Goal: Task Accomplishment & Management: Manage account settings

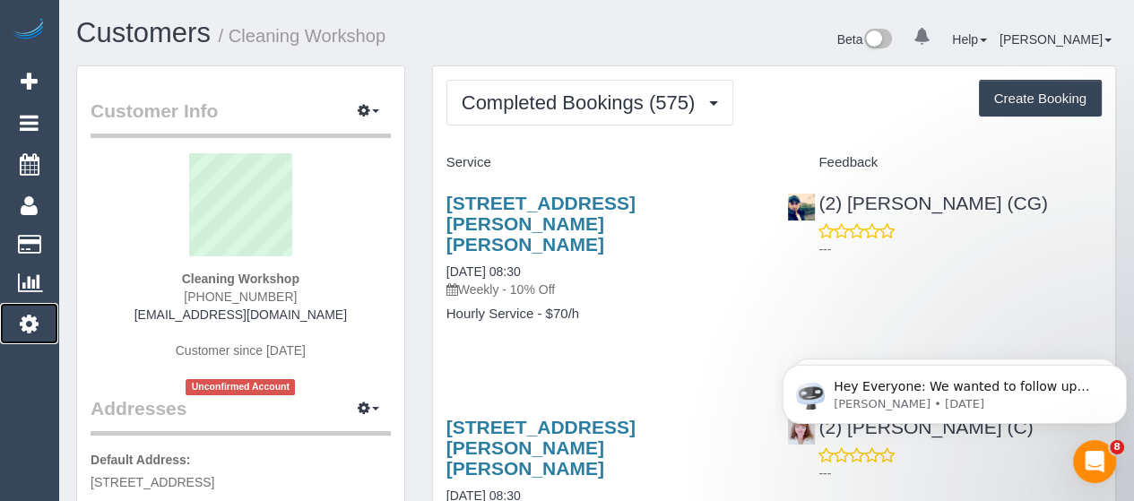
click at [27, 322] on icon at bounding box center [29, 324] width 19 height 22
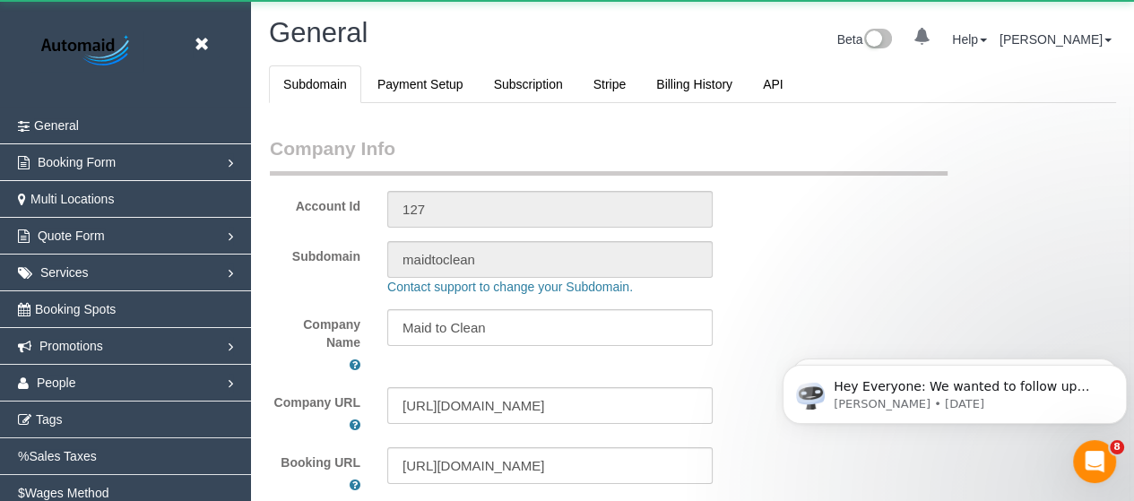
select select "string:AU"
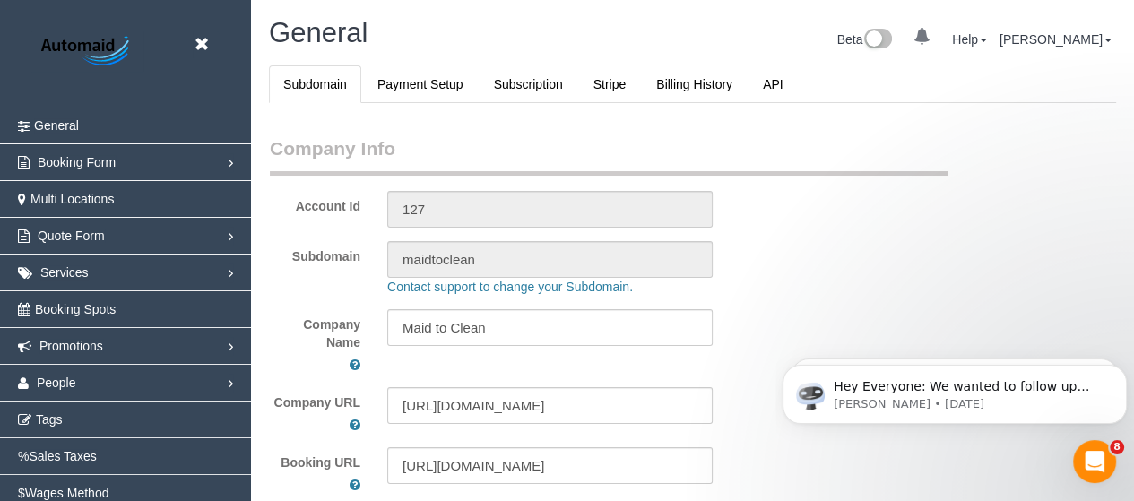
scroll to position [4372, 1133]
select select "1"
click at [61, 388] on span "People" at bounding box center [56, 383] width 39 height 14
click at [56, 422] on link "Teams" at bounding box center [125, 420] width 251 height 36
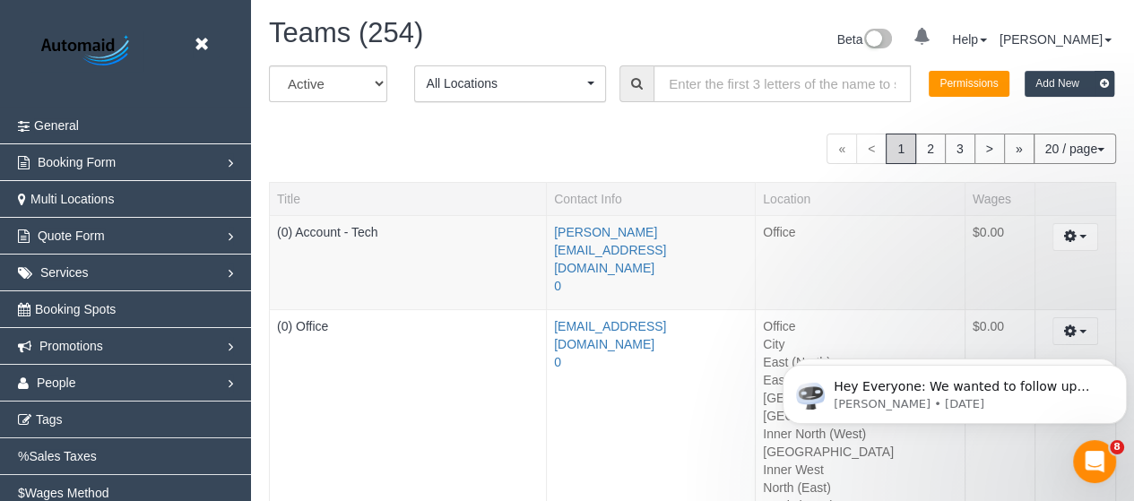
scroll to position [4078, 1133]
click at [754, 69] on input "text" at bounding box center [781, 83] width 257 height 37
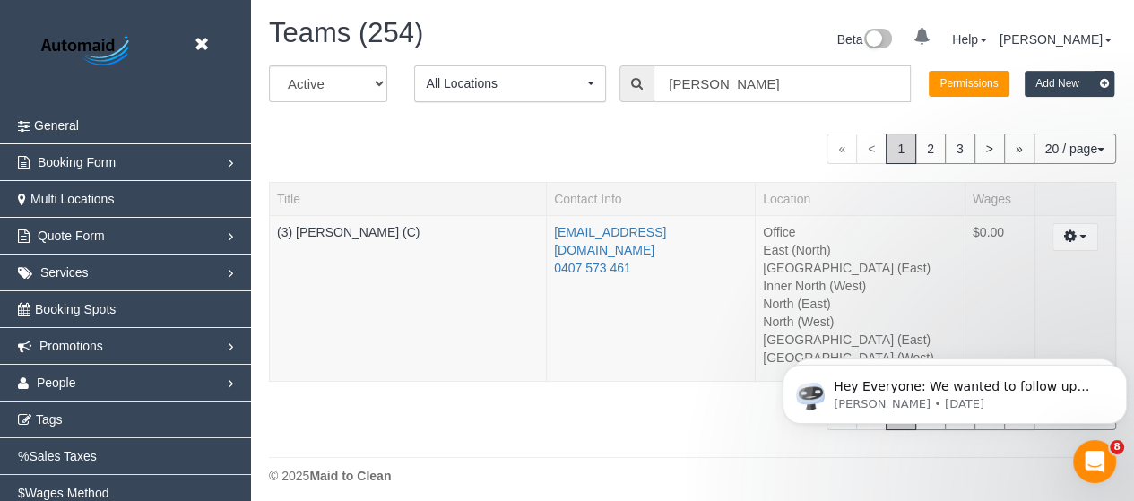
scroll to position [89118, 88495]
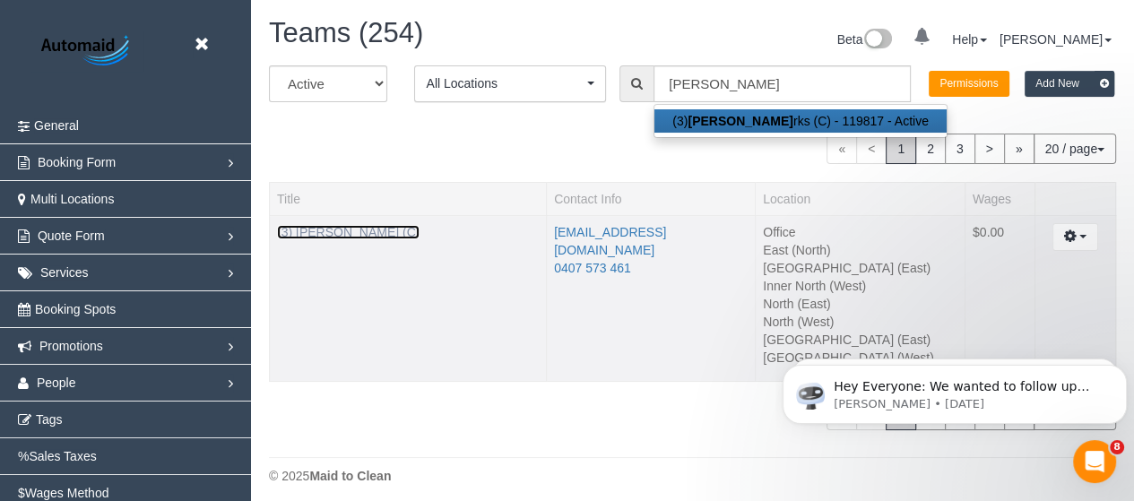
click at [339, 229] on link "(3) [PERSON_NAME] (C)" at bounding box center [348, 232] width 143 height 14
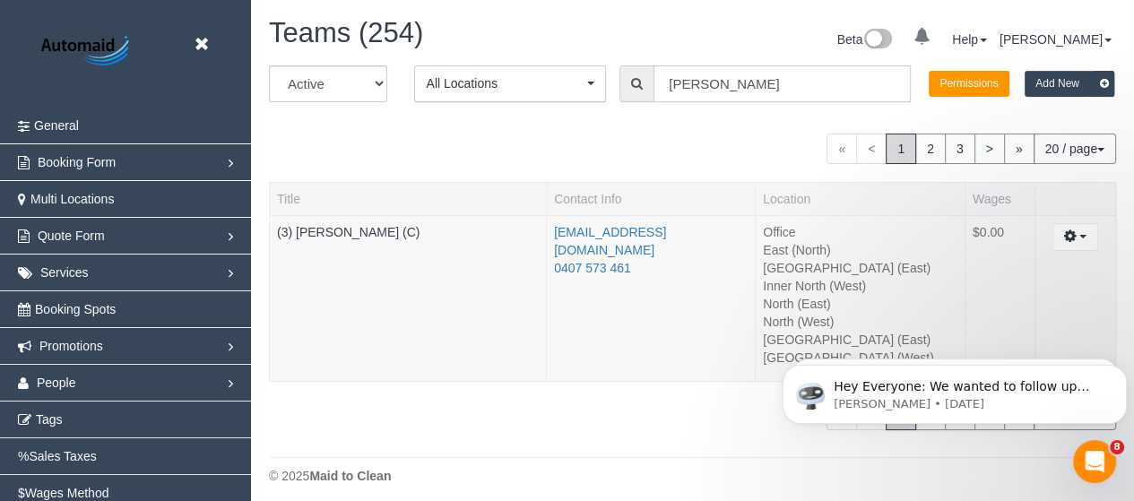
click at [740, 91] on input "[PERSON_NAME]" at bounding box center [781, 83] width 257 height 37
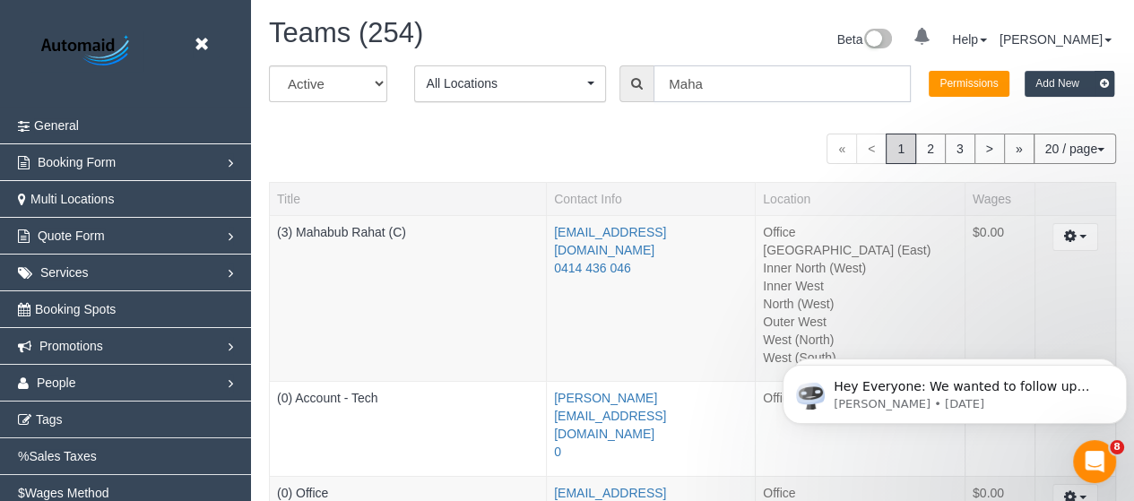
scroll to position [509, 1133]
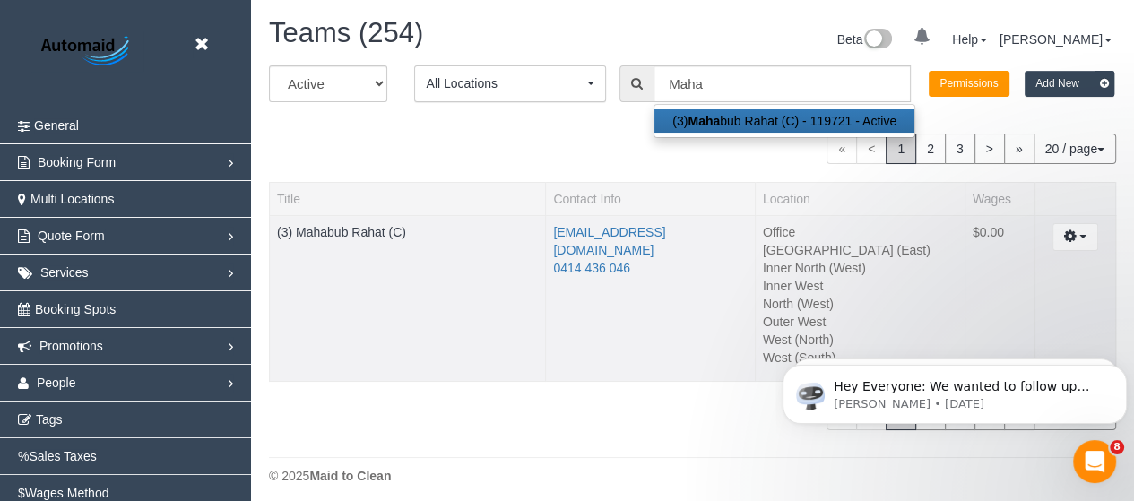
click at [344, 222] on td "(3) Mahabub Rahat (C)" at bounding box center [408, 298] width 276 height 167
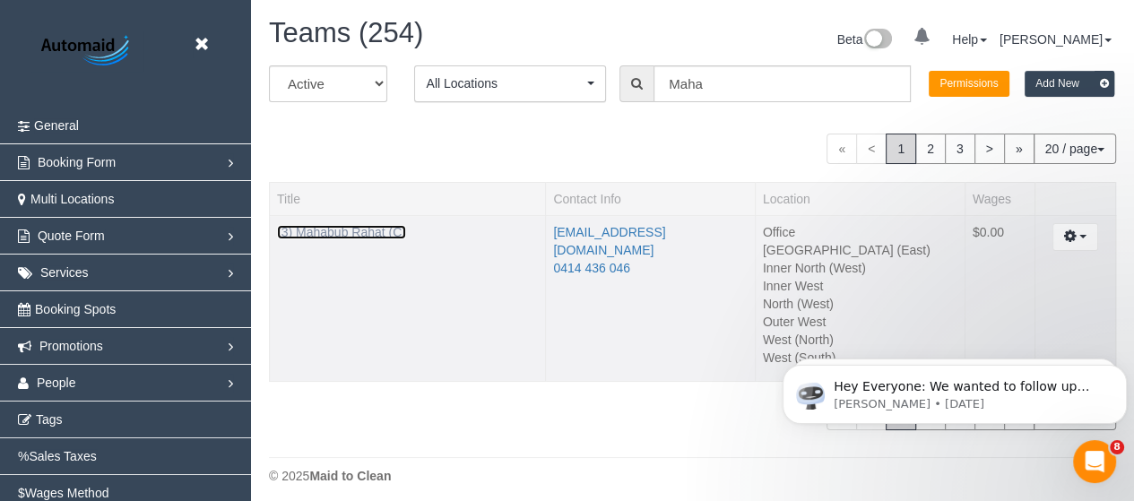
click at [350, 230] on link "(3) Mahabub Rahat (C)" at bounding box center [341, 232] width 129 height 14
click at [748, 74] on input "Maha" at bounding box center [781, 83] width 257 height 37
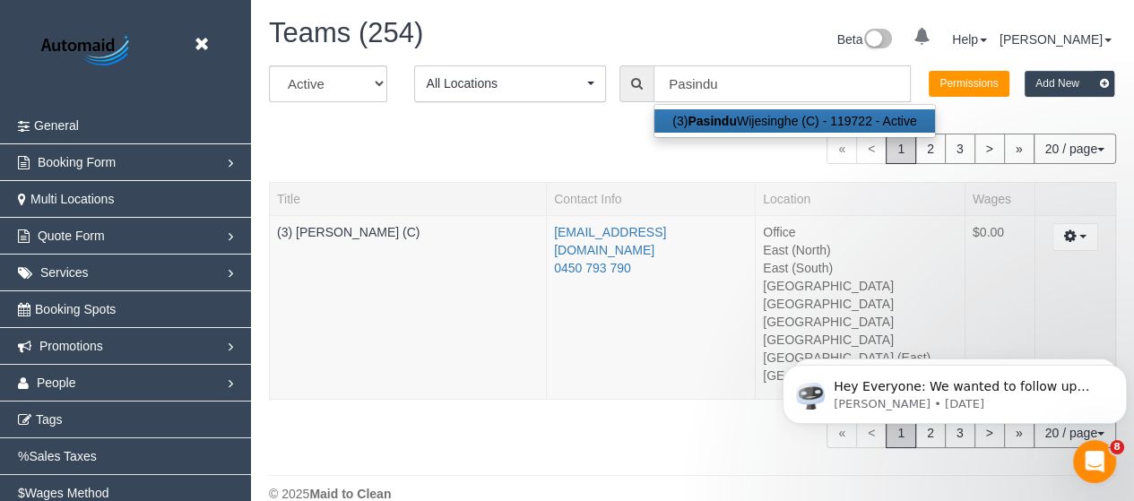
scroll to position [527, 1133]
click at [396, 225] on link "(3) [PERSON_NAME] (C)" at bounding box center [348, 232] width 143 height 14
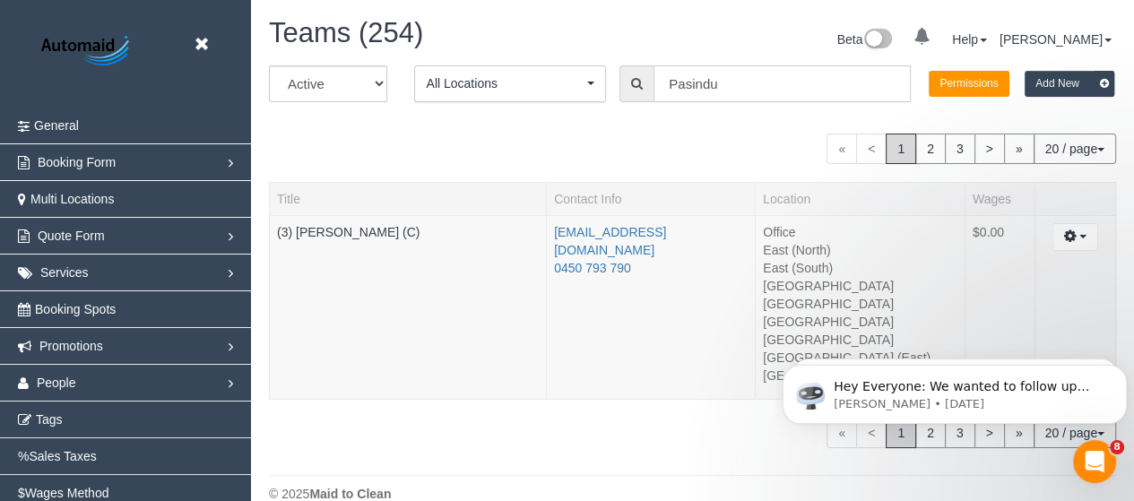
click at [754, 80] on input "Pasindu" at bounding box center [781, 83] width 257 height 37
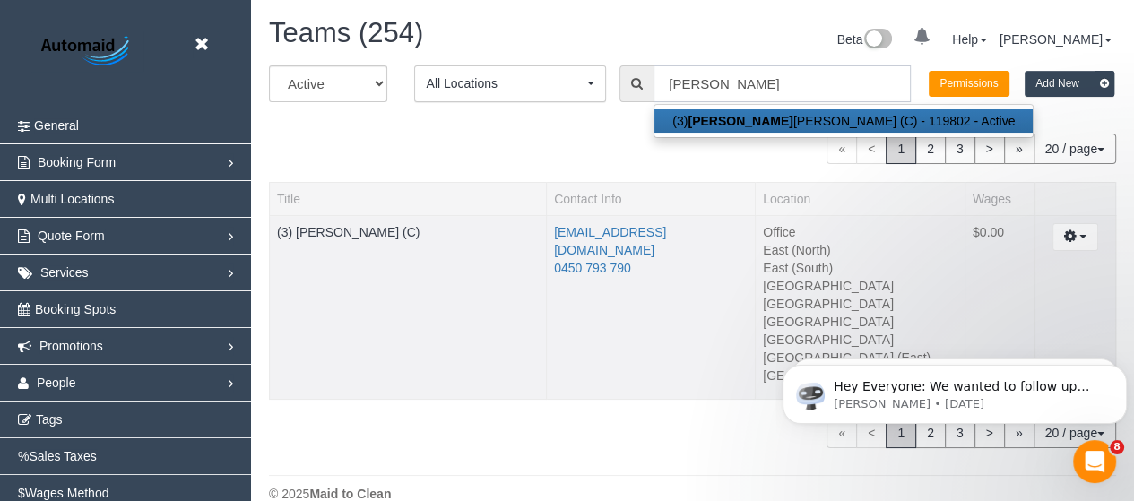
scroll to position [89171, 88495]
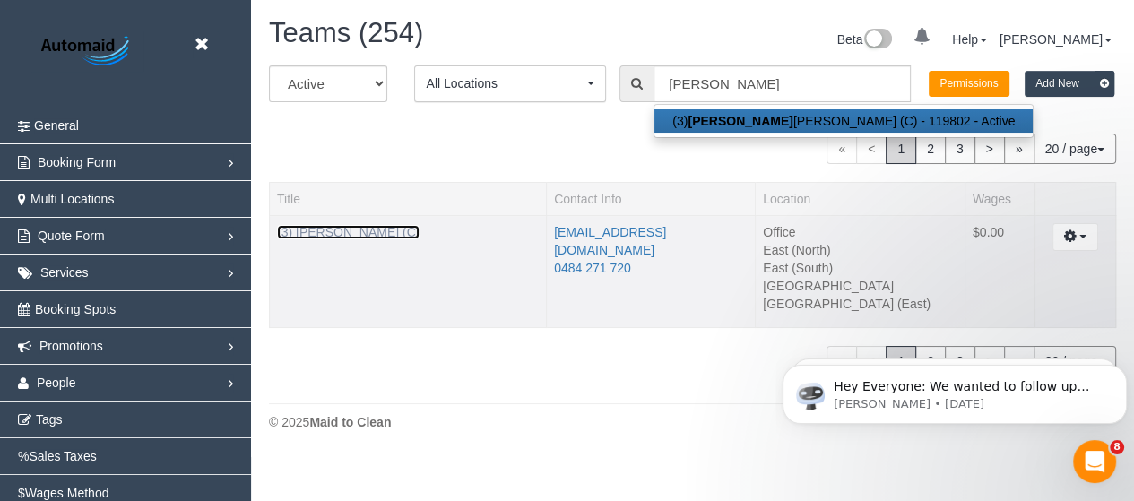
click at [357, 230] on link "(3) [PERSON_NAME] (C)" at bounding box center [348, 232] width 143 height 14
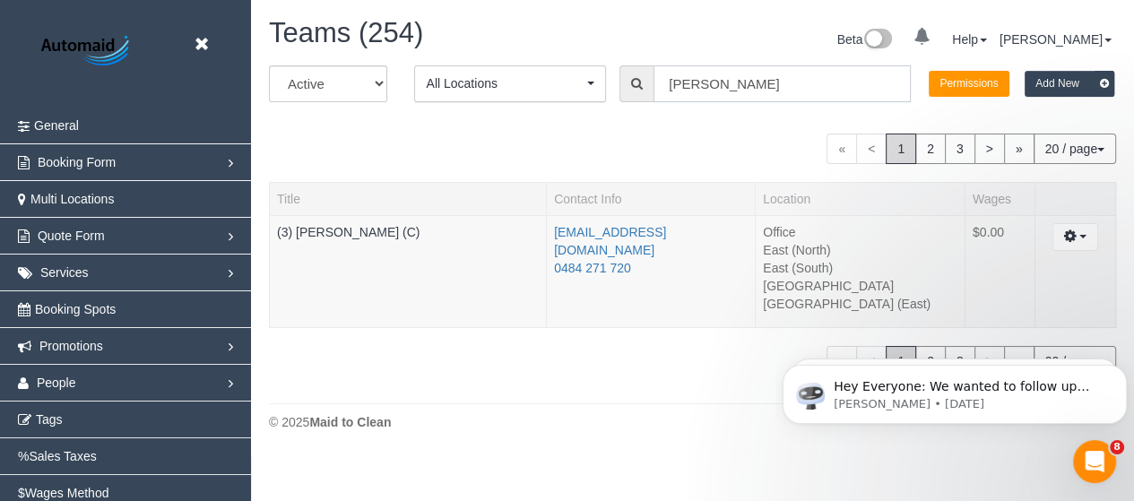
click at [727, 73] on input "[PERSON_NAME]" at bounding box center [781, 83] width 257 height 37
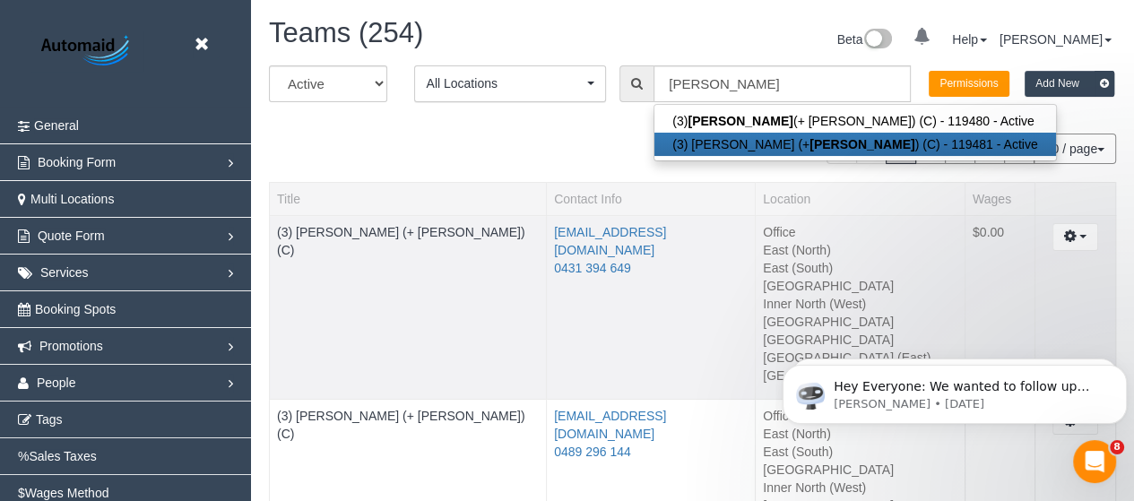
click at [376, 220] on td "(3) [PERSON_NAME] (+ [PERSON_NAME]) (C)" at bounding box center [408, 307] width 277 height 185
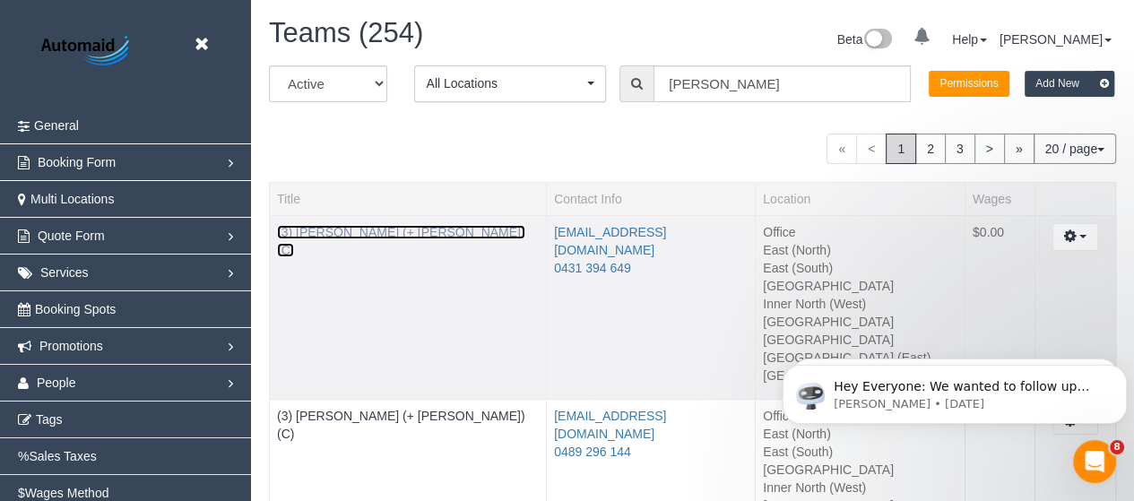
click at [374, 230] on link "(3) [PERSON_NAME] (+ [PERSON_NAME]) (C)" at bounding box center [401, 241] width 248 height 32
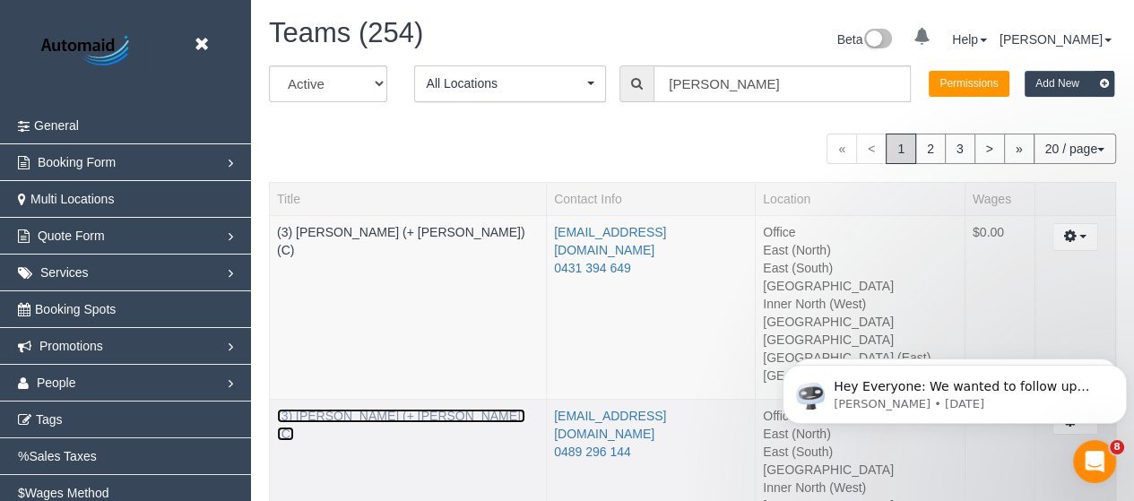
click at [350, 411] on link "(3) [PERSON_NAME] (+ [PERSON_NAME]) (C)" at bounding box center [401, 425] width 248 height 32
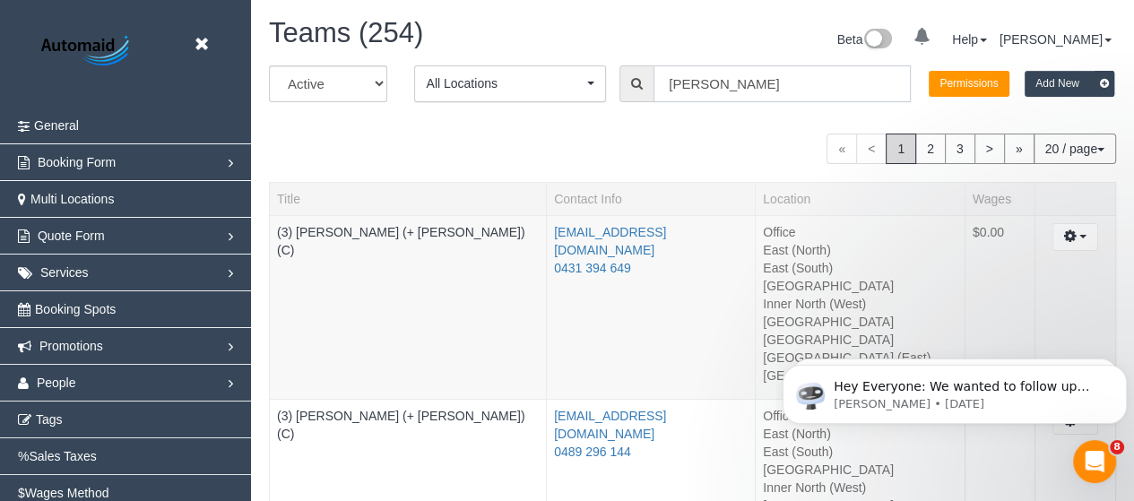
click at [745, 82] on input "[PERSON_NAME]" at bounding box center [781, 83] width 257 height 37
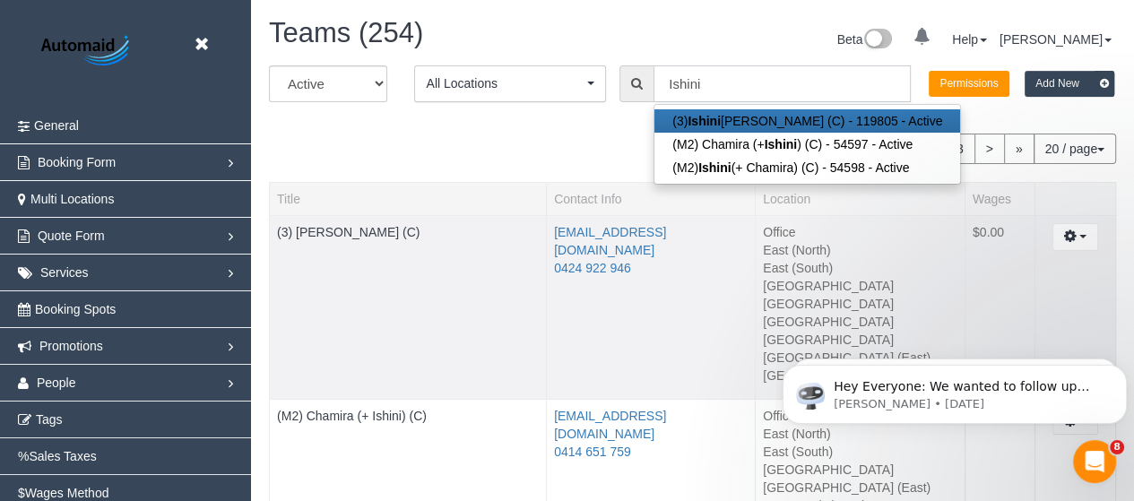
scroll to position [88696, 88495]
click at [337, 227] on link "(3) [PERSON_NAME] (C)" at bounding box center [348, 232] width 143 height 14
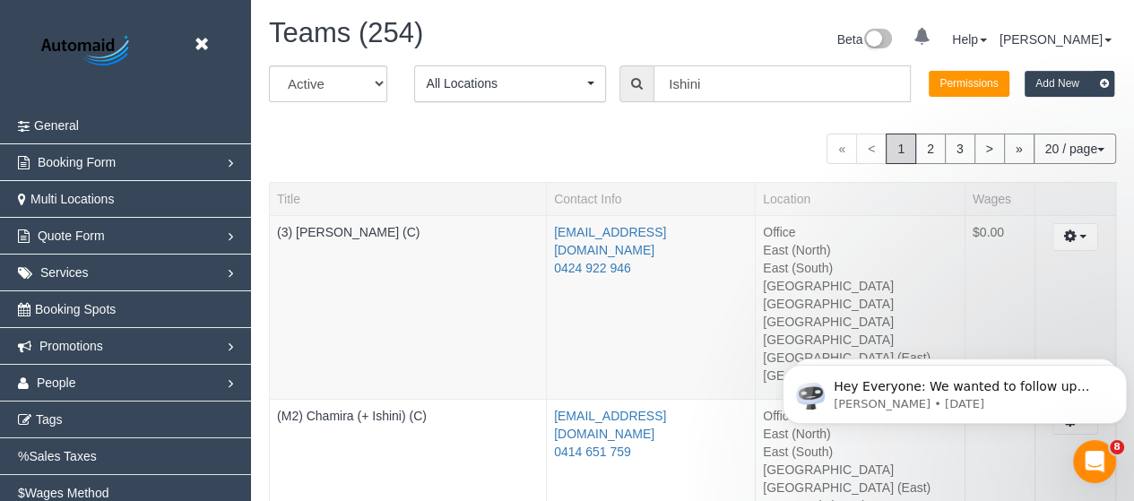
click at [750, 88] on input "Ishini" at bounding box center [781, 83] width 257 height 37
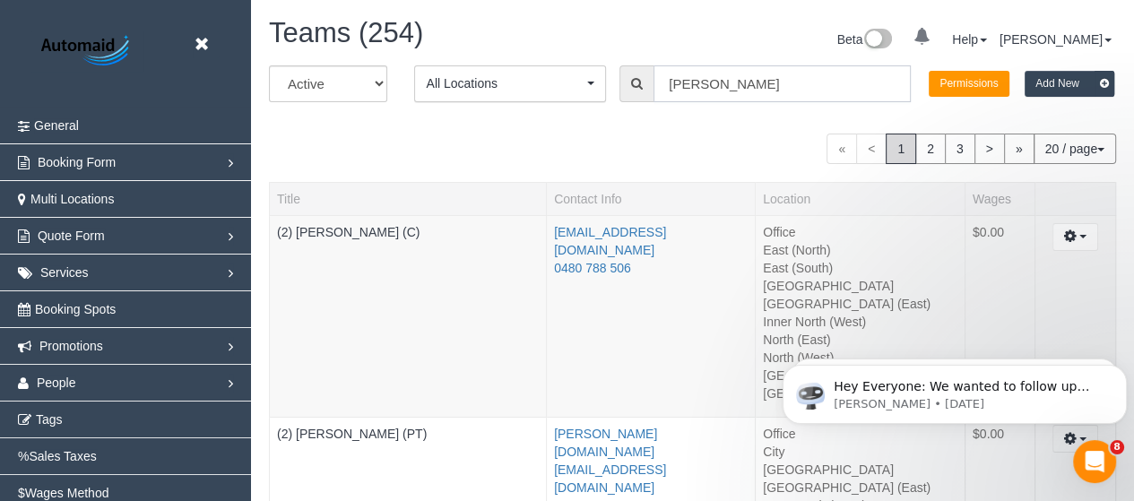
scroll to position [89171, 88495]
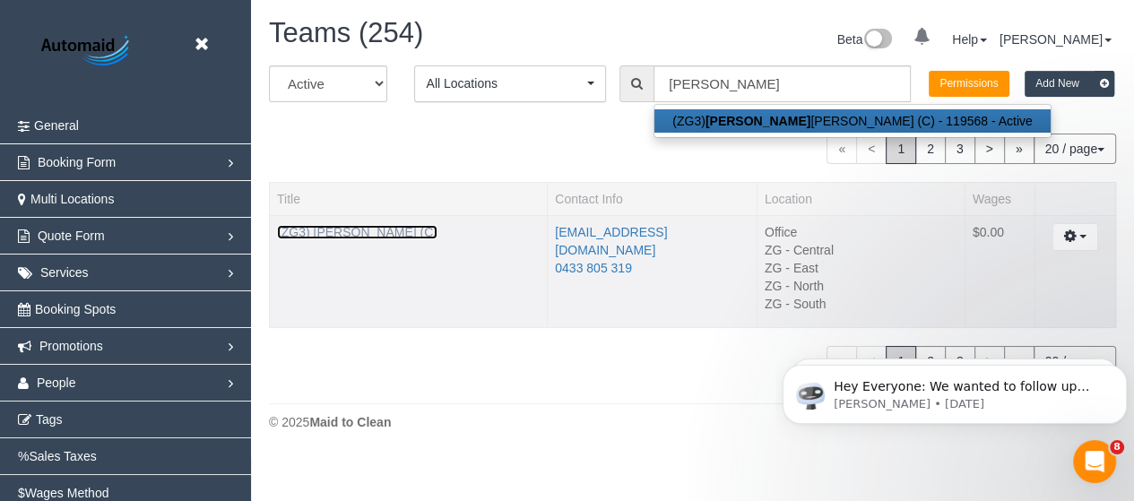
click at [359, 228] on link "(ZG3) [PERSON_NAME] (C)" at bounding box center [357, 232] width 160 height 14
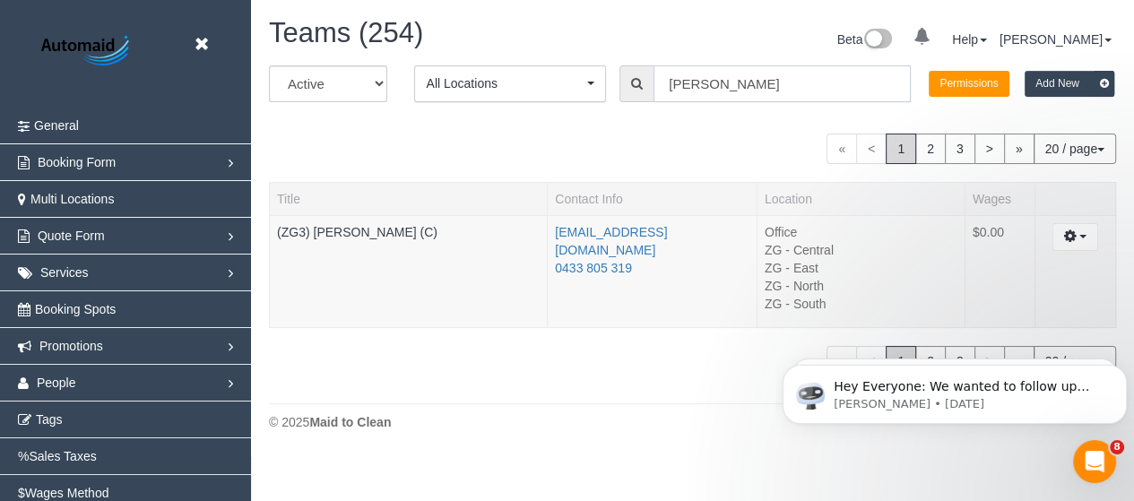
click at [720, 95] on input "[PERSON_NAME]" at bounding box center [781, 83] width 257 height 37
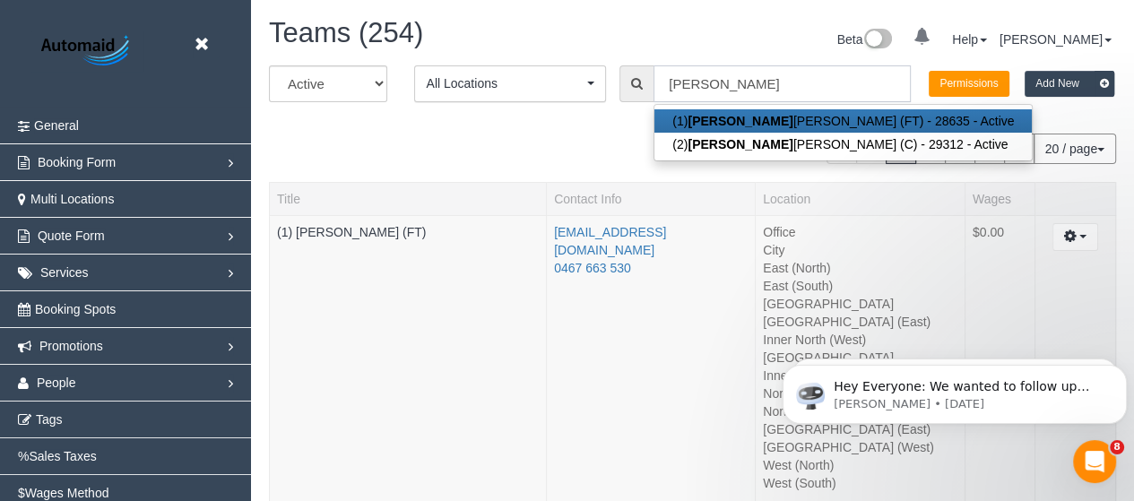
scroll to position [837, 1133]
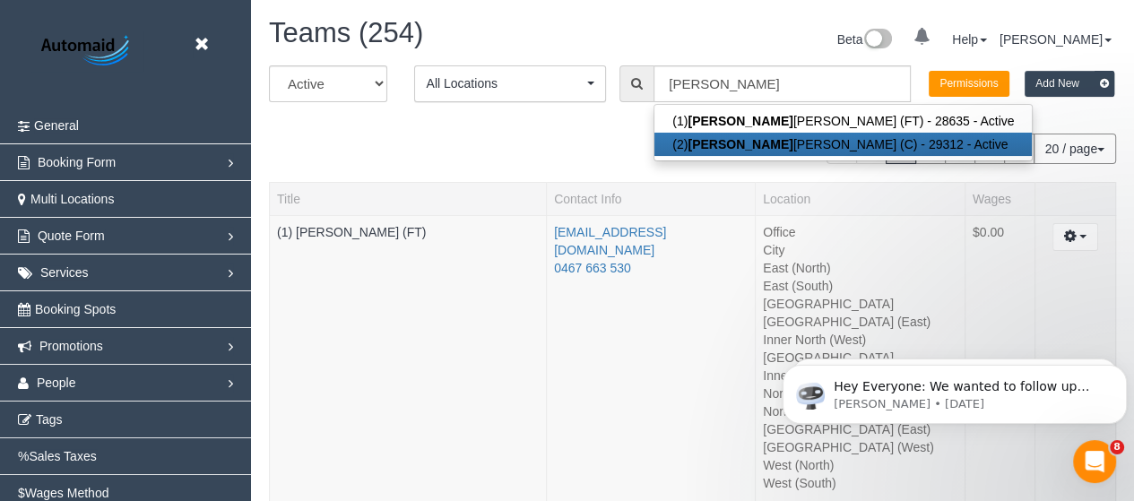
click at [699, 134] on link "(2) [PERSON_NAME] (C) - 29312 - Active" at bounding box center [842, 144] width 377 height 23
type input "(2) [PERSON_NAME] (C)"
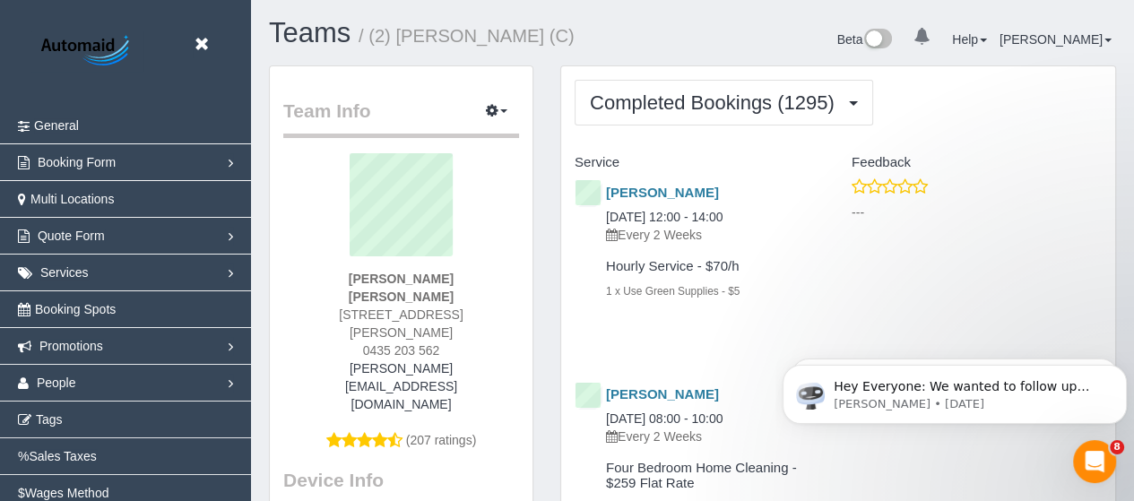
scroll to position [4969, 1133]
click at [311, 39] on link "Teams" at bounding box center [310, 32] width 82 height 31
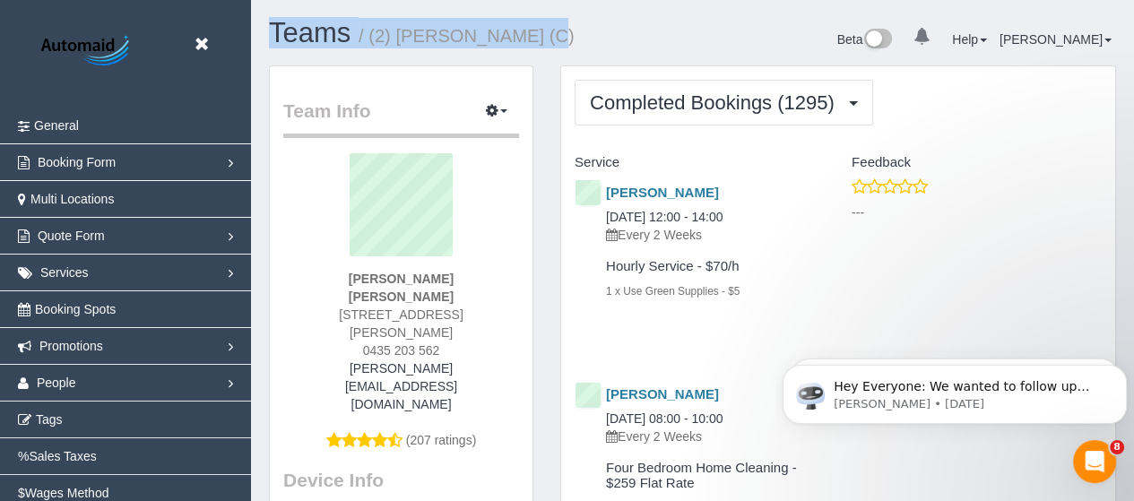
drag, startPoint x: 540, startPoint y: 39, endPoint x: 268, endPoint y: 24, distance: 272.0
click at [268, 24] on div "Teams / (2) [PERSON_NAME] (C)" at bounding box center [473, 37] width 437 height 39
copy h1 "Teams / (2) [PERSON_NAME] (C)"
